Goal: Complete application form

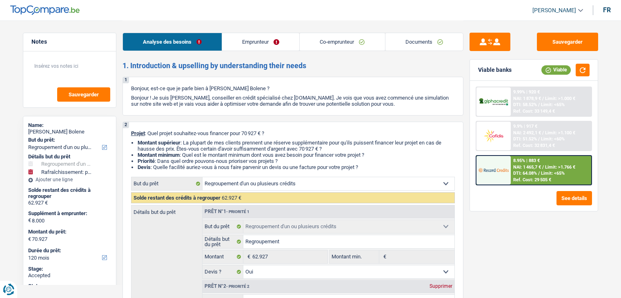
select select "refinancing"
select select "houseOrGarden"
select select "120"
select select "refinancing"
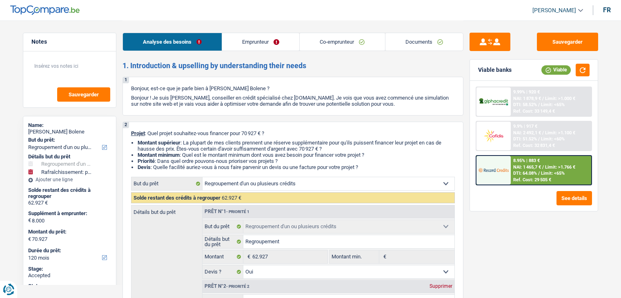
select select "refinancing"
select select "yes"
select select "houseOrGarden"
select select "false"
select select "120"
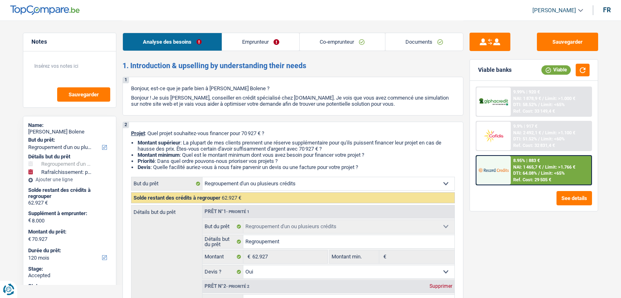
select select "privateEmployee"
select select "housewife"
select select "netSalary"
select select "mealVouchers"
select select "familyAllowances"
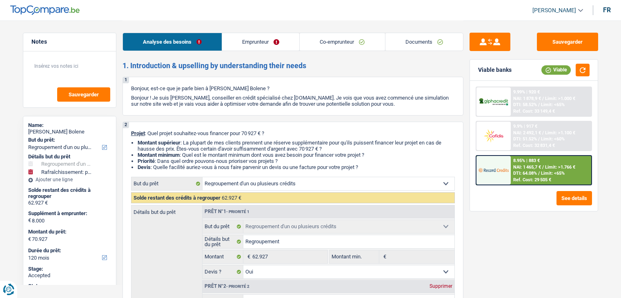
select select "familyAllowances"
select select "ownerWithMortgage"
select select "personalLoan"
select select "homeFurnishingOrRelocation"
select select "120"
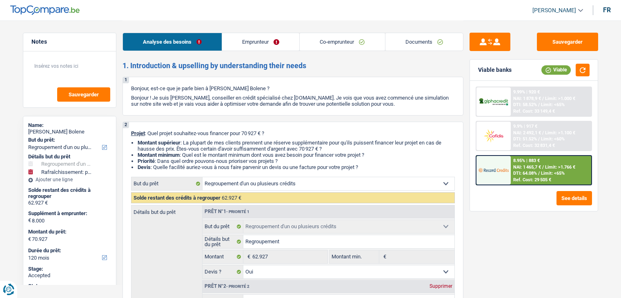
select select "carLoan"
select select "60"
select select "cardOrCredit"
select select "renovationLoan"
select select "120"
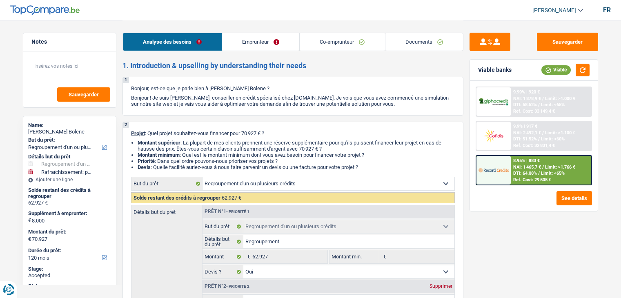
select select "renovationLoan"
select select "120"
select select "cardOrCredit"
select select "renovationLoan"
select select "120"
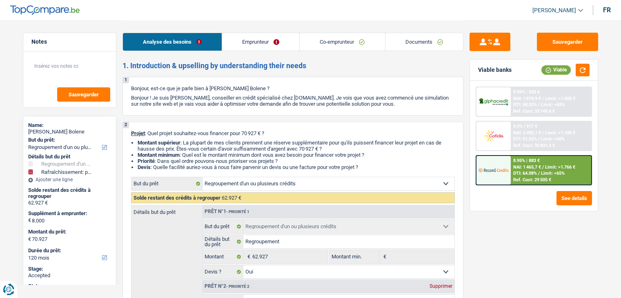
select select "mortgage"
select select "360"
select select "refinancing"
select select "yes"
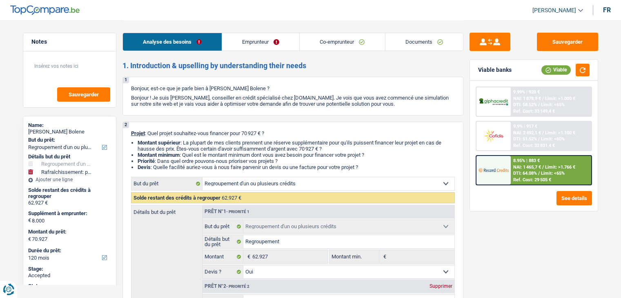
select select "houseOrGarden"
select select "false"
select select "120"
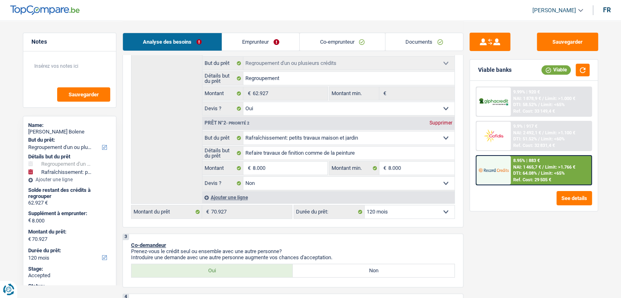
scroll to position [368, 0]
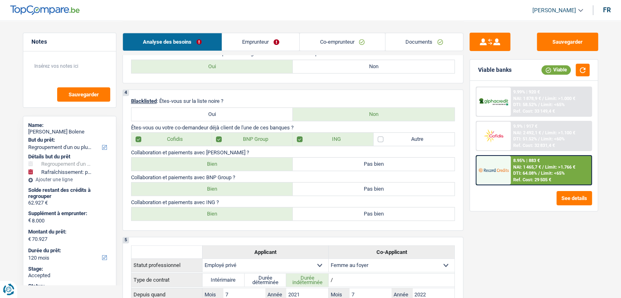
click at [536, 238] on div "Sauvegarder Viable banks Viable 9.99% | 920 € NAI: 1 878,9 € / Limit: >1.000 € …" at bounding box center [533, 159] width 141 height 252
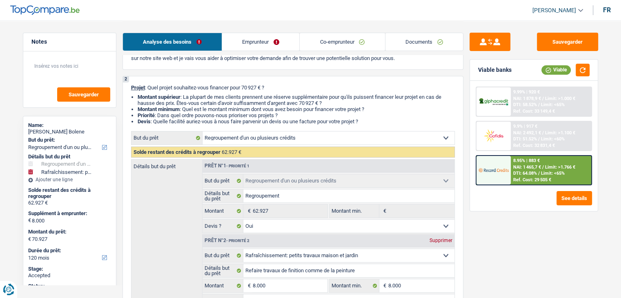
scroll to position [0, 0]
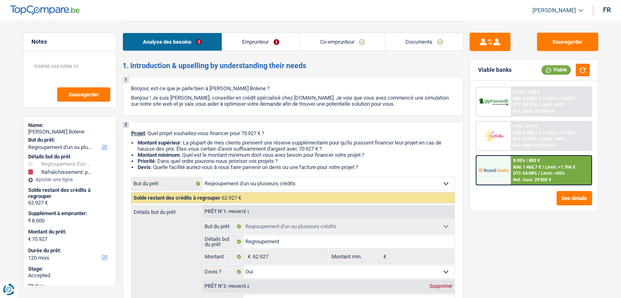
click at [441, 15] on header "[PERSON_NAME] Se déconnecter fr" at bounding box center [310, 10] width 621 height 21
drag, startPoint x: 441, startPoint y: 15, endPoint x: 434, endPoint y: 13, distance: 6.3
click at [434, 13] on header "[PERSON_NAME] Se déconnecter fr" at bounding box center [310, 10] width 621 height 21
drag, startPoint x: 434, startPoint y: 13, endPoint x: 433, endPoint y: 9, distance: 4.3
click at [433, 9] on header "[PERSON_NAME] Se déconnecter fr" at bounding box center [310, 10] width 621 height 21
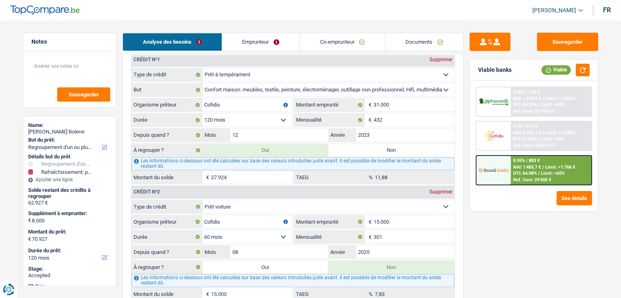
scroll to position [776, 0]
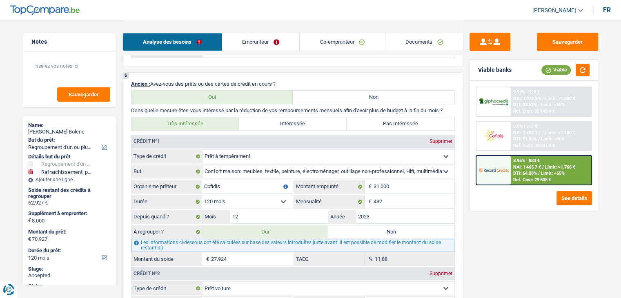
click at [463, 115] on div "Sauvegarder Viable banks Viable 9.99% | 920 € NAI: 1 878,9 € / Limit: >1.000 € …" at bounding box center [533, 159] width 141 height 252
